Goal: Navigation & Orientation: Understand site structure

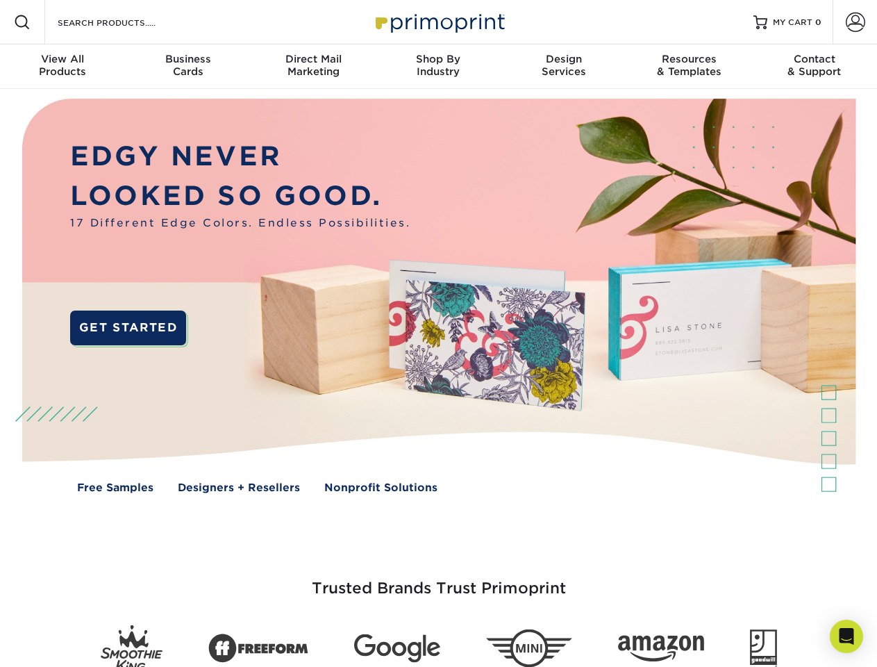
click at [438, 333] on img at bounding box center [438, 306] width 868 height 434
click at [22, 22] on span at bounding box center [22, 22] width 17 height 17
click at [855, 22] on span at bounding box center [855, 21] width 19 height 19
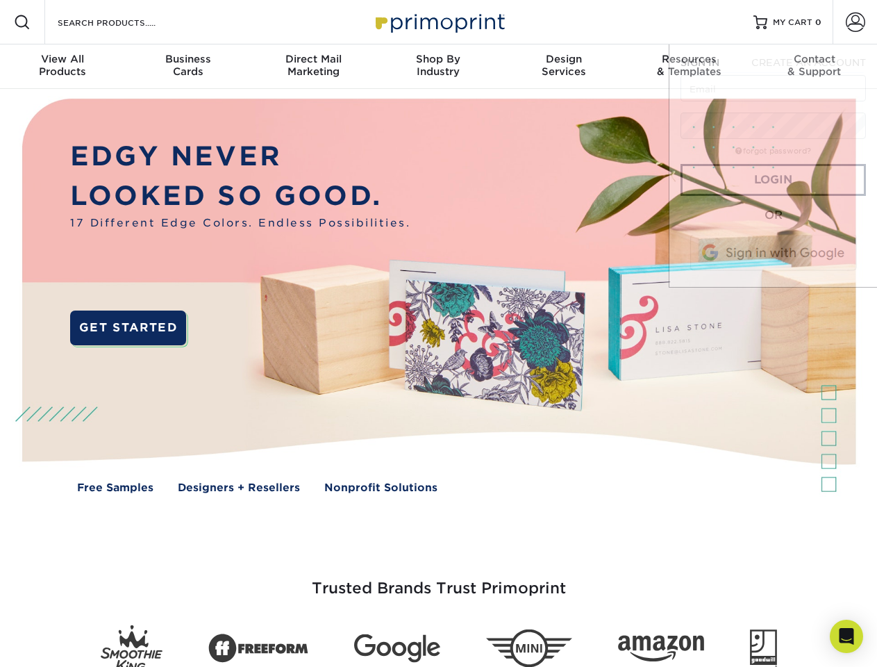
click at [62, 67] on div "View All Products" at bounding box center [62, 65] width 125 height 25
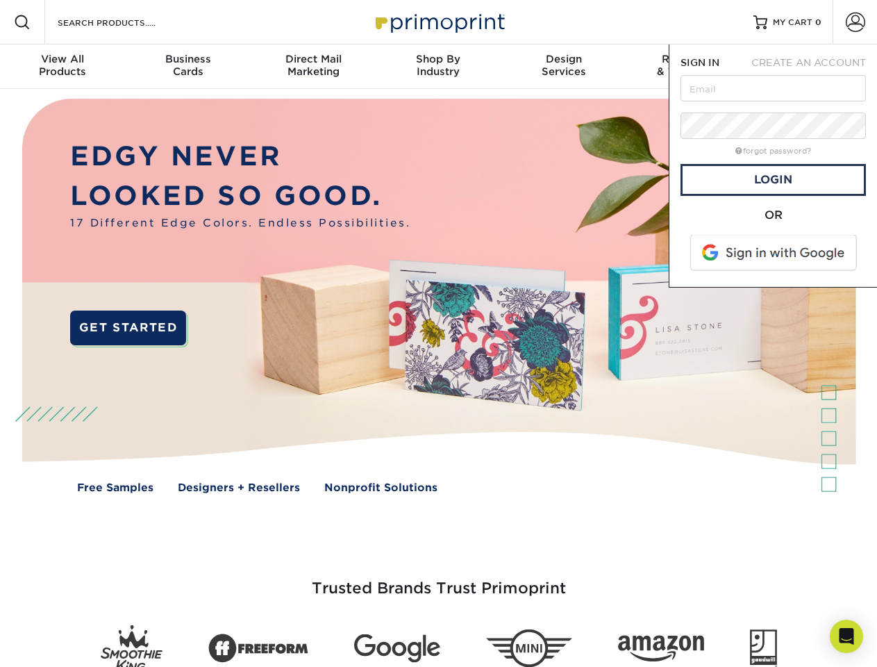
click at [187, 67] on div "Business Cards" at bounding box center [187, 65] width 125 height 25
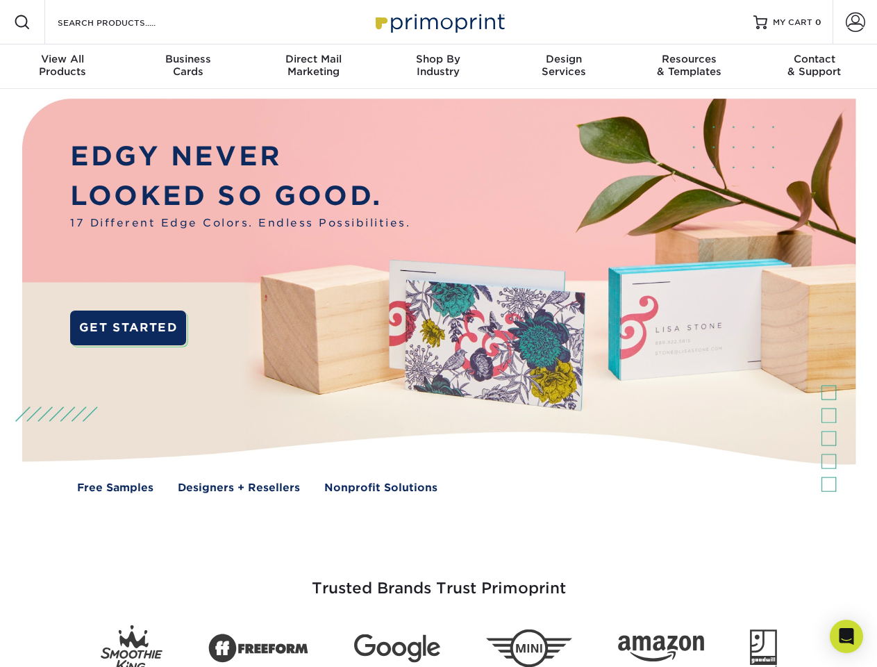
click at [313, 67] on div "Direct Mail Marketing" at bounding box center [313, 65] width 125 height 25
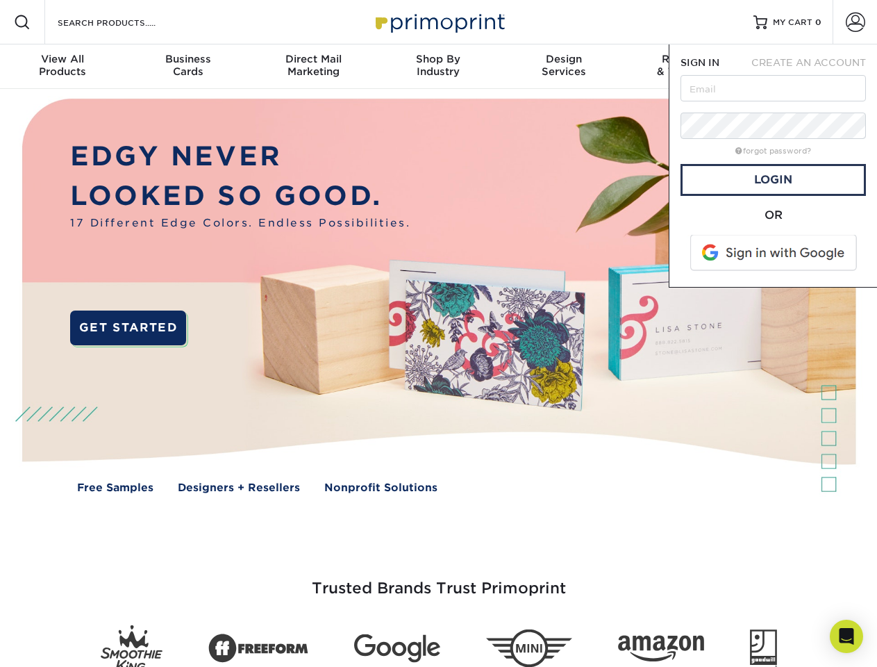
click at [438, 67] on div "Shop By Industry" at bounding box center [438, 65] width 125 height 25
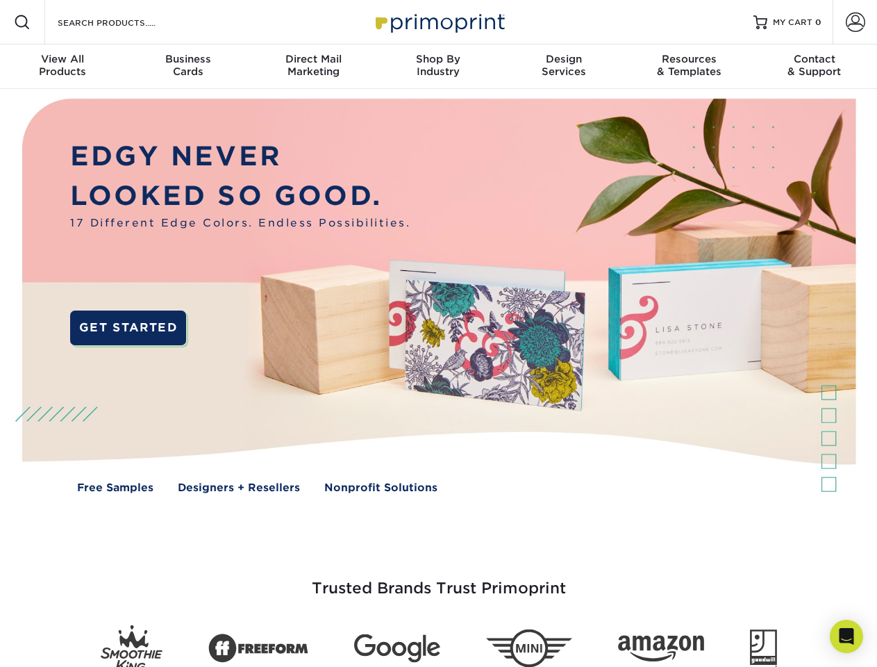
click at [564, 67] on div "Design Services" at bounding box center [563, 65] width 125 height 25
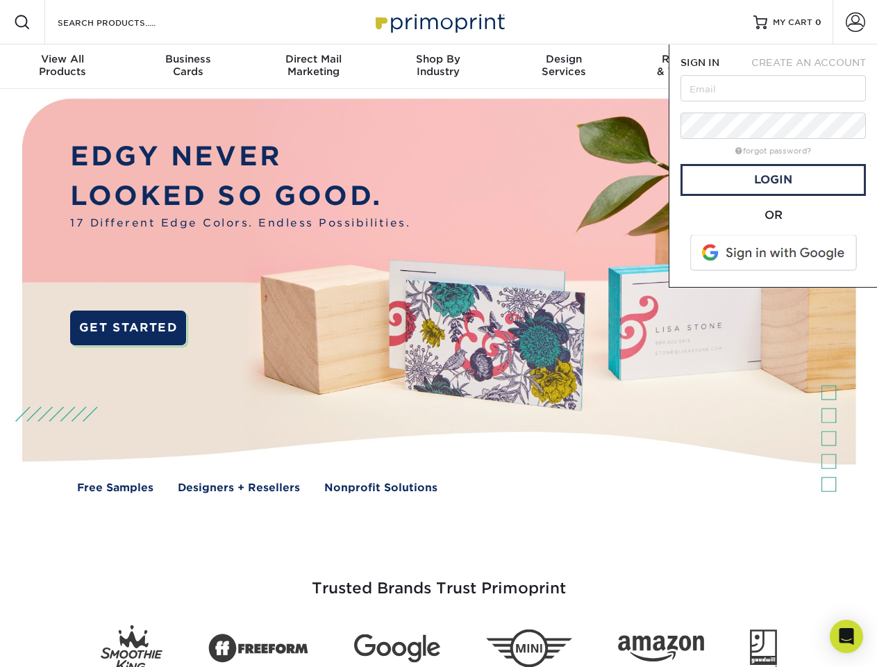
click at [689, 67] on span "SIGN IN" at bounding box center [699, 62] width 39 height 11
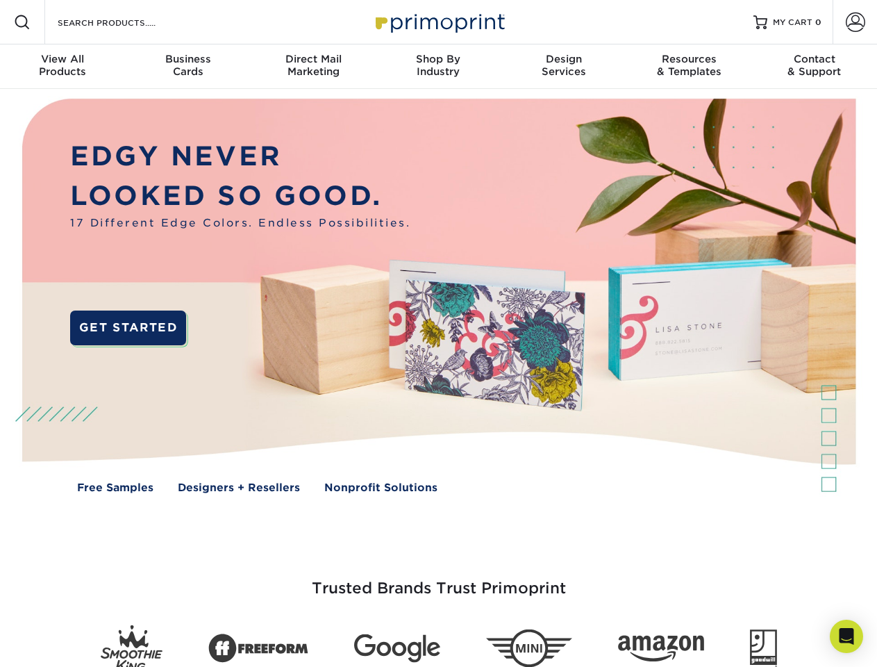
click at [814, 67] on div "Contact & Support" at bounding box center [814, 65] width 125 height 25
